Goal: Information Seeking & Learning: Learn about a topic

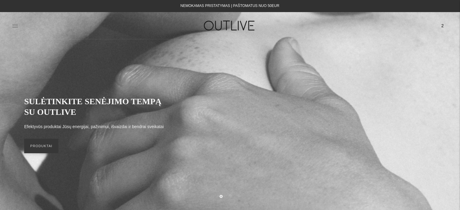
click at [17, 25] on icon at bounding box center [15, 26] width 6 height 6
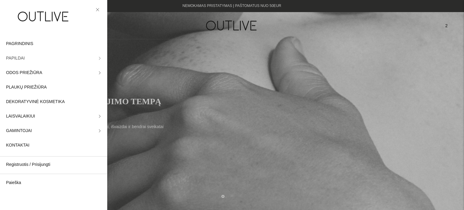
click at [97, 60] on link "PAPILDAI" at bounding box center [53, 58] width 107 height 15
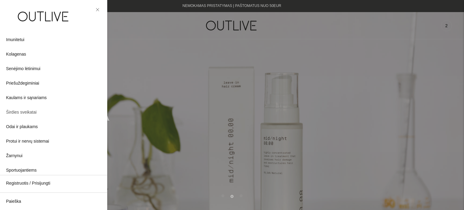
scroll to position [151, 0]
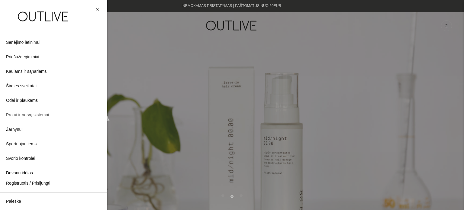
click at [20, 115] on span "Protui ir nervų sistemai" at bounding box center [27, 115] width 43 height 7
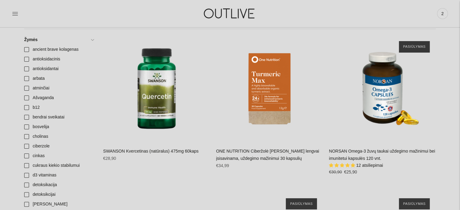
scroll to position [151, 0]
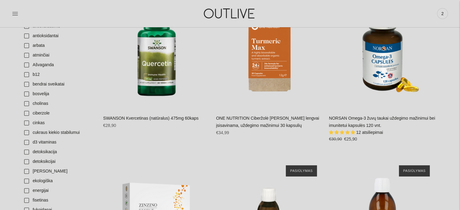
click at [261, 125] on link "ONE NUTRITION Ciberžolė [PERSON_NAME] lengvai įsisavinama, uždegimo mažinimui 3…" at bounding box center [267, 122] width 103 height 12
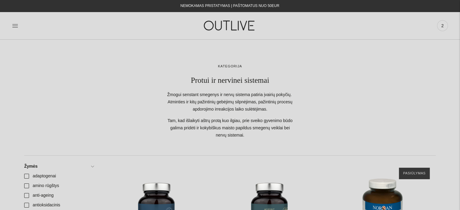
scroll to position [212, 0]
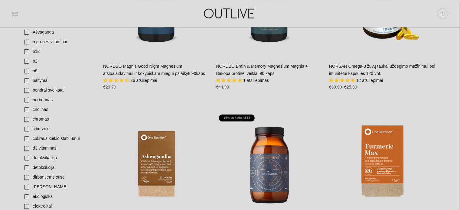
click at [159, 67] on link "NORDBO Magnis Good Night Magnesium atsipalaidavimui ir kokybiškam miegui palaik…" at bounding box center [154, 70] width 102 height 12
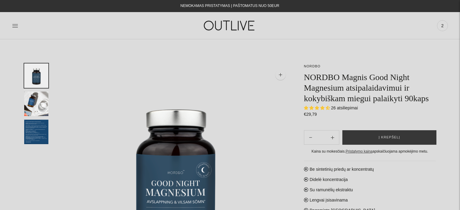
select select "**********"
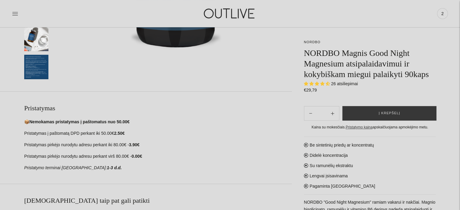
scroll to position [242, 0]
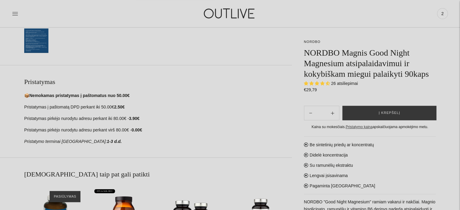
click at [34, 41] on img "Translation missing: en.general.accessibility.image_thumbail" at bounding box center [36, 40] width 24 height 24
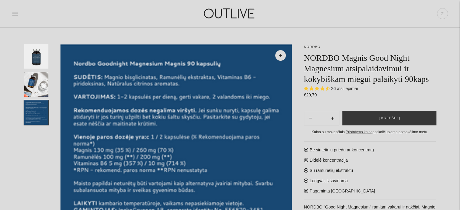
scroll to position [30, 0]
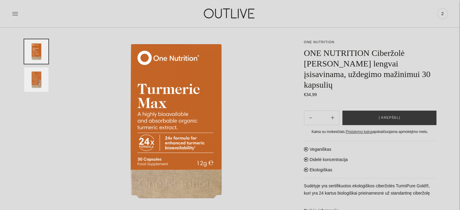
scroll to position [91, 0]
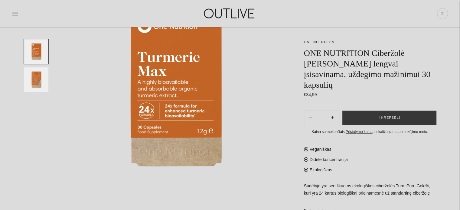
click at [37, 83] on img "Translation missing: en.general.accessibility.image_thumbail" at bounding box center [36, 79] width 24 height 24
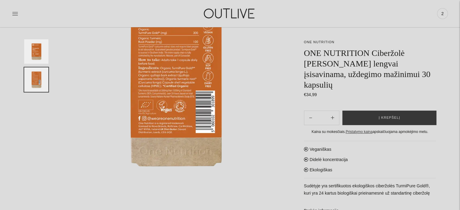
scroll to position [60, 0]
